Goal: Communication & Community: Answer question/provide support

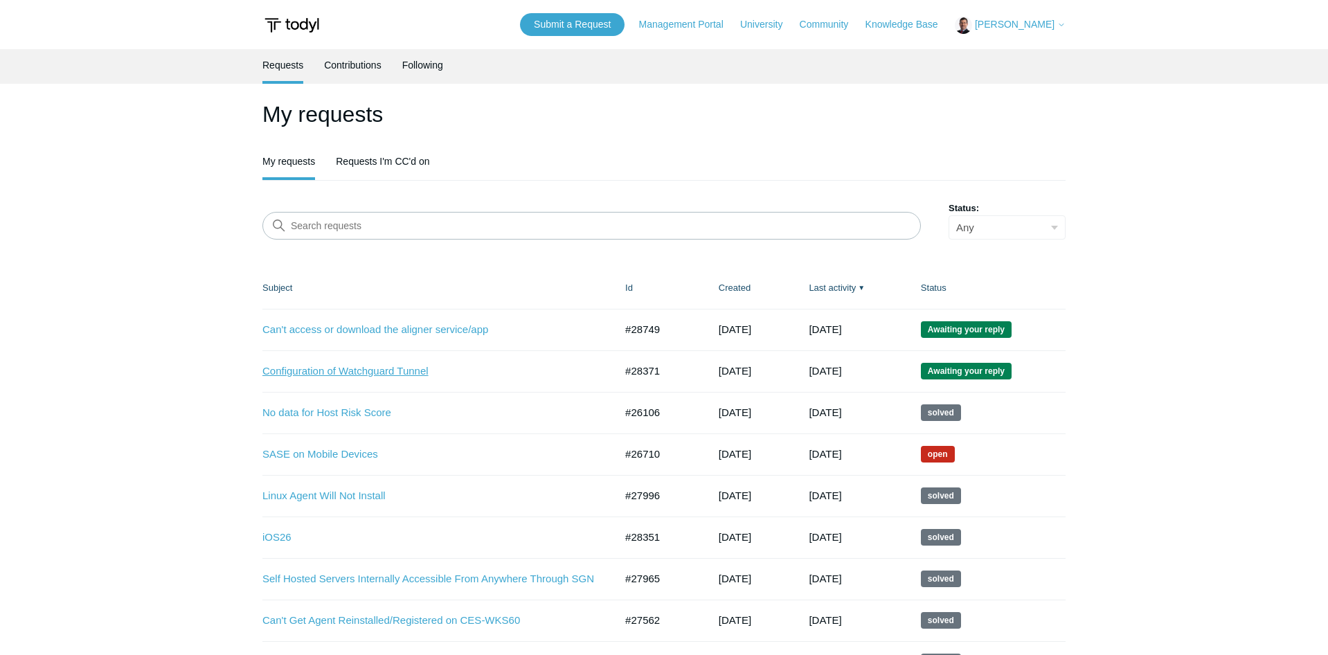
scroll to position [202, 0]
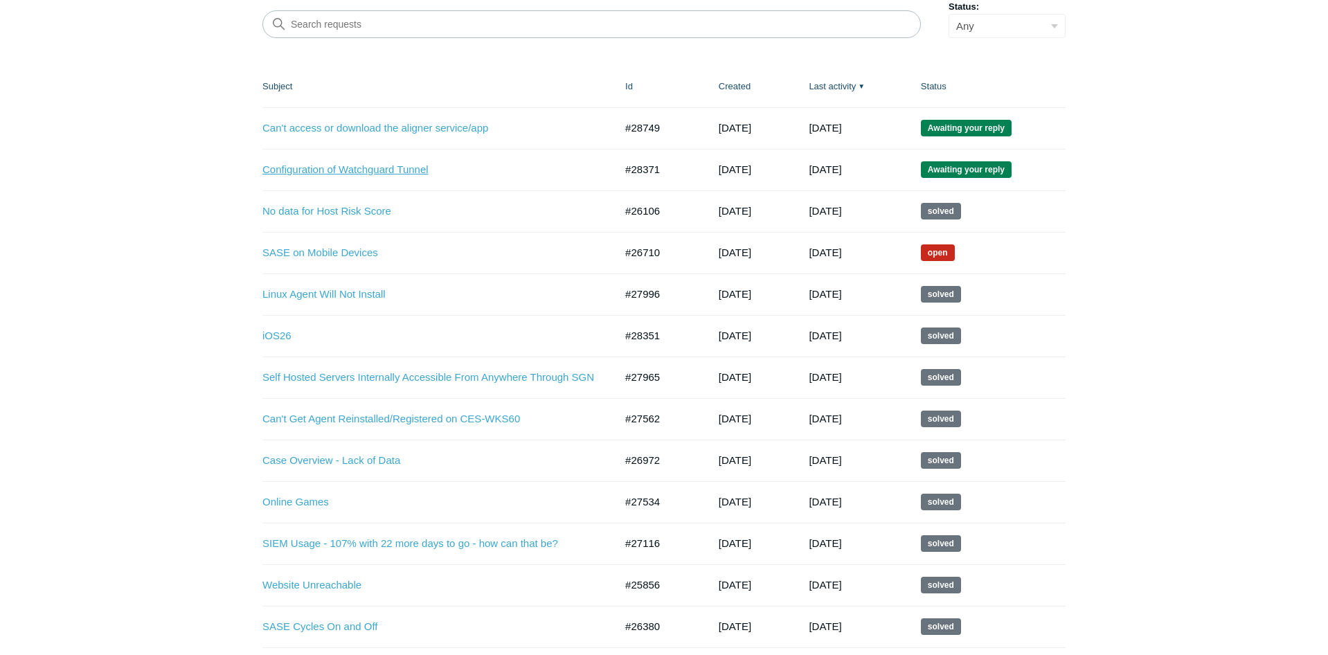
click at [395, 171] on link "Configuration of Watchguard Tunnel" at bounding box center [428, 170] width 332 height 16
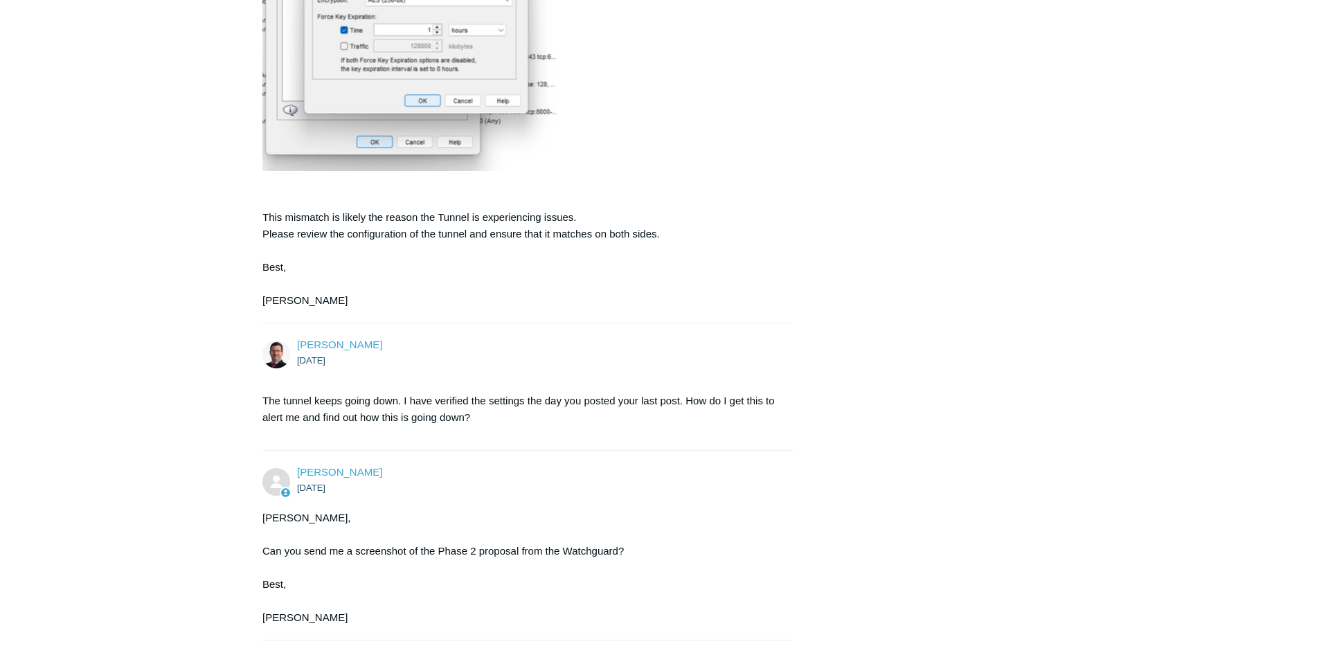
scroll to position [4314, 0]
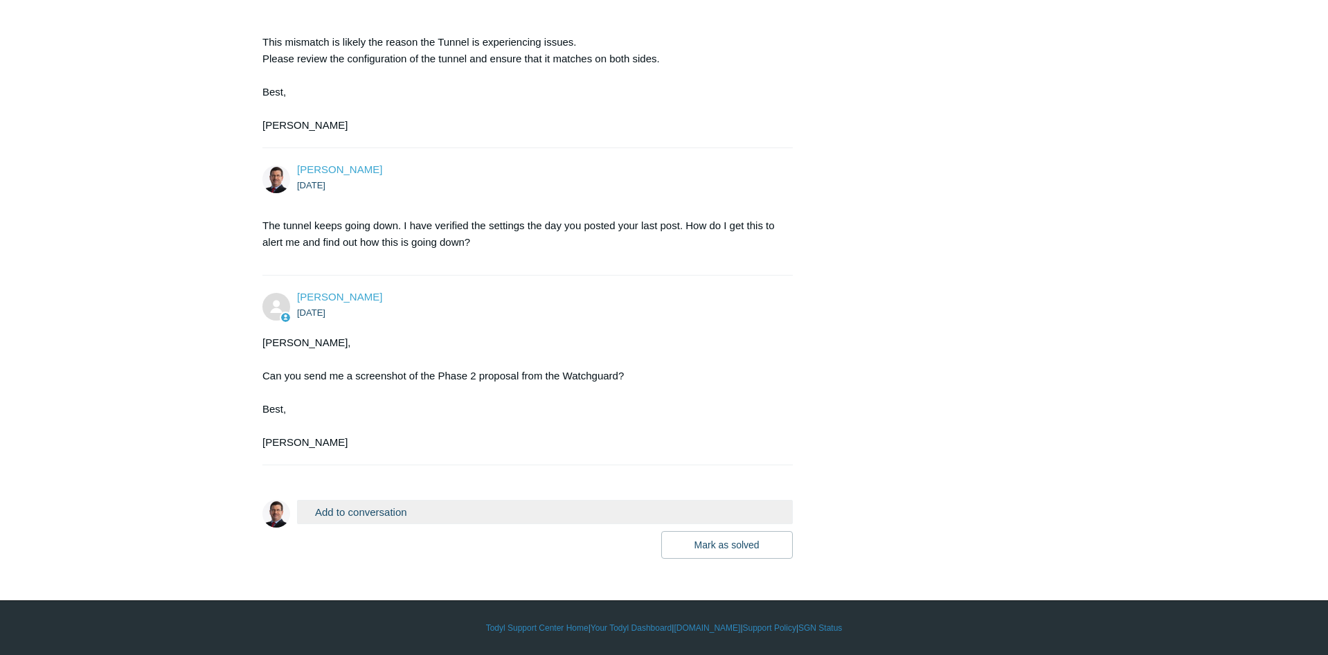
click at [372, 517] on button "Add to conversation" at bounding box center [545, 512] width 496 height 24
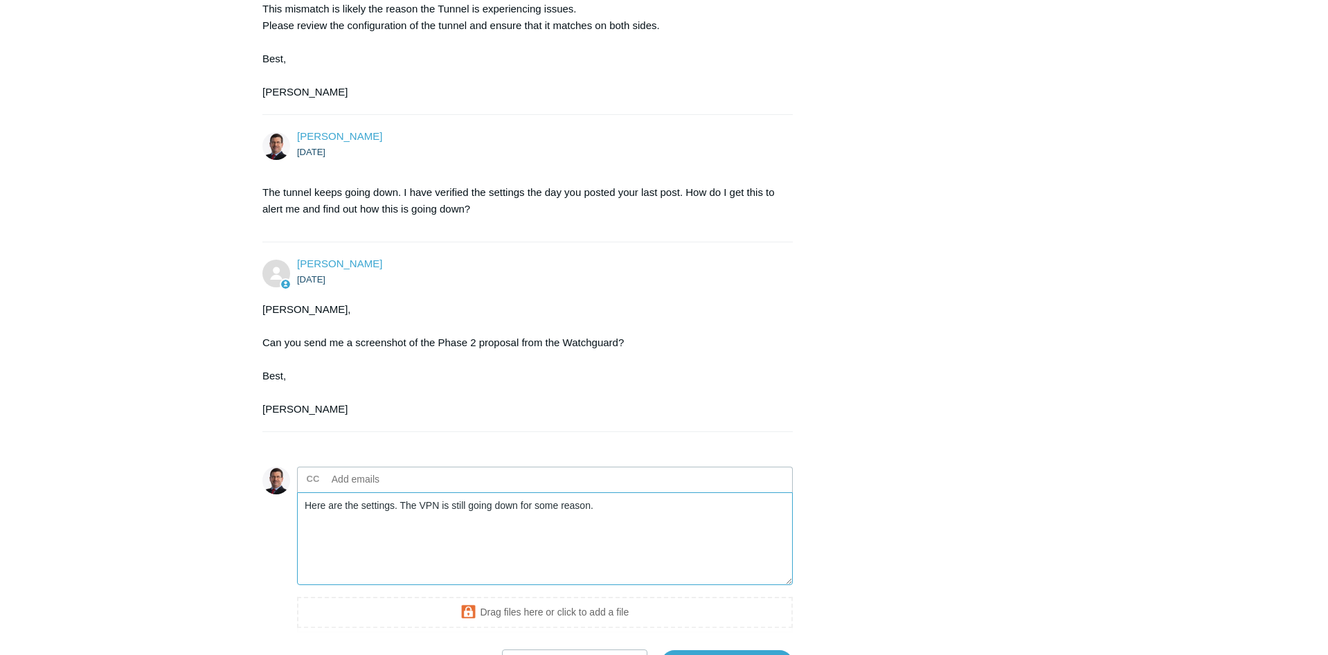
paste textarea "[URL][DOMAIN_NAME]"
click at [636, 538] on textarea "Here are the settings. The VPN is still going down for some reason. [URL][DOMAI…" at bounding box center [545, 538] width 496 height 93
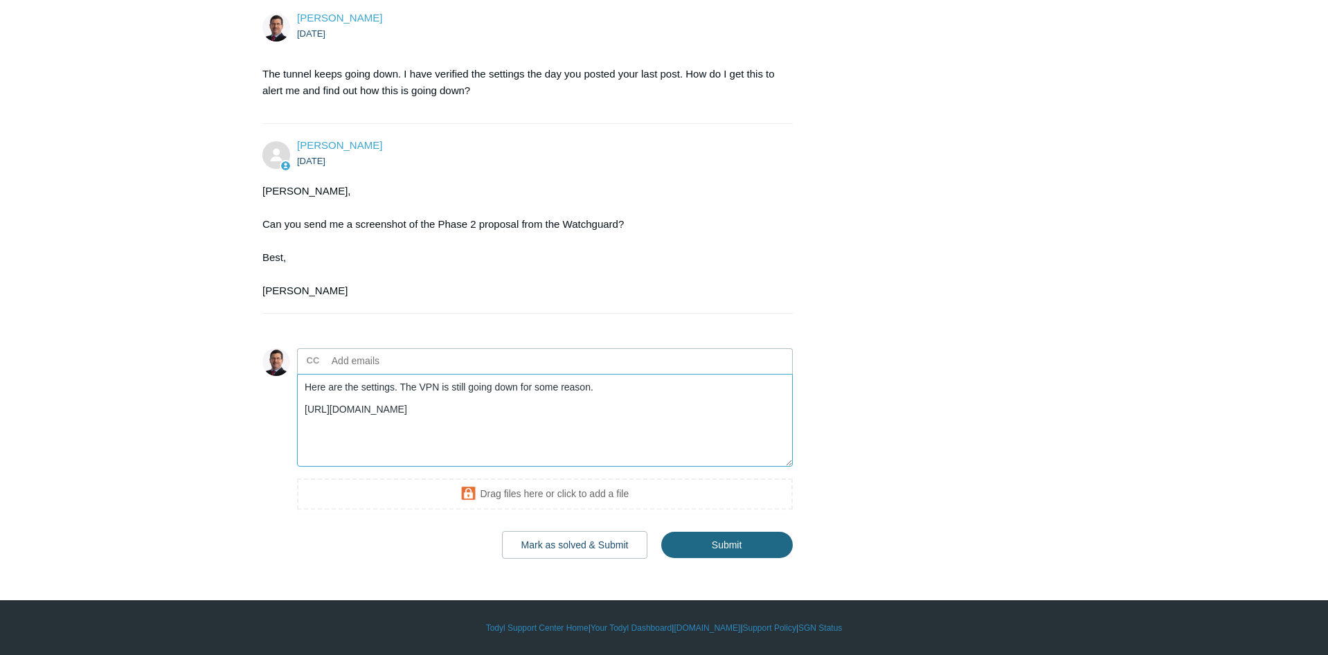
type textarea "Here are the settings. The VPN is still going down for some reason. [URL][DOMAI…"
click at [723, 549] on input "Submit" at bounding box center [727, 545] width 132 height 28
